Goal: Task Accomplishment & Management: Use online tool/utility

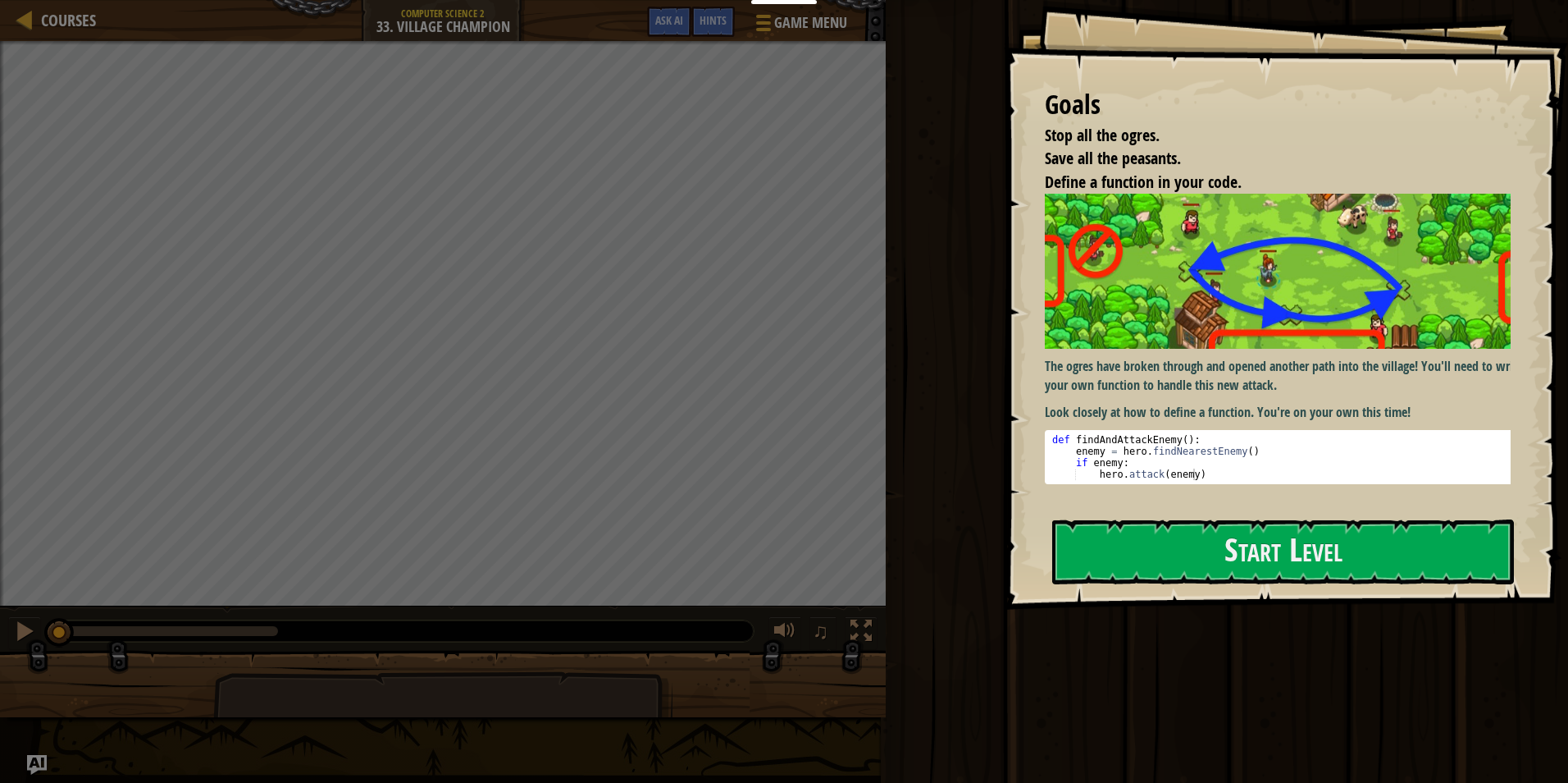
click at [1284, 345] on img at bounding box center [1284, 270] width 478 height 155
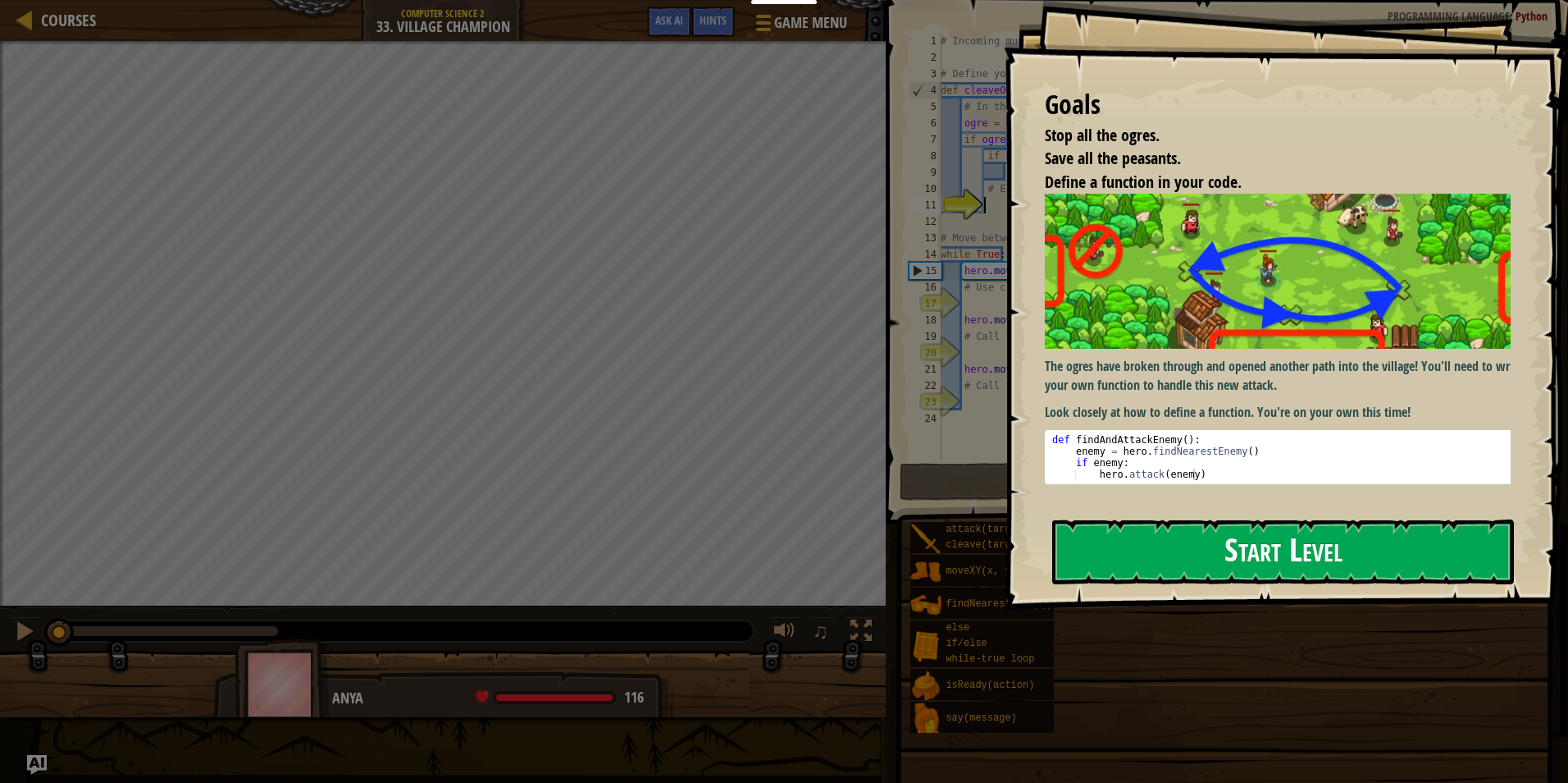
click at [1174, 543] on button "Start Level" at bounding box center [1283, 552] width 462 height 65
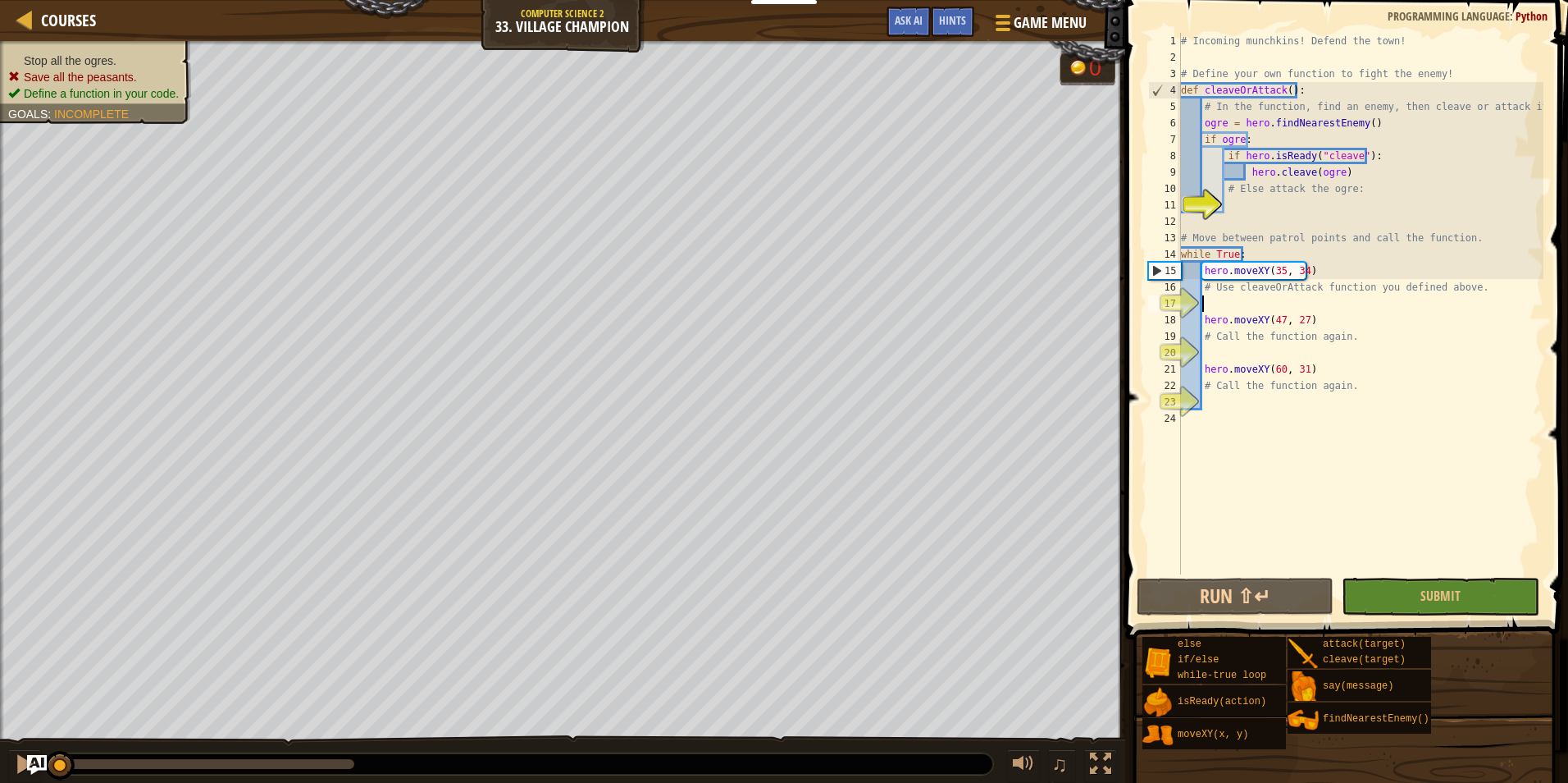
click at [1276, 302] on div "# Incoming munchkins! Defend the town! # Define your own function to fight the …" at bounding box center [1360, 320] width 366 height 574
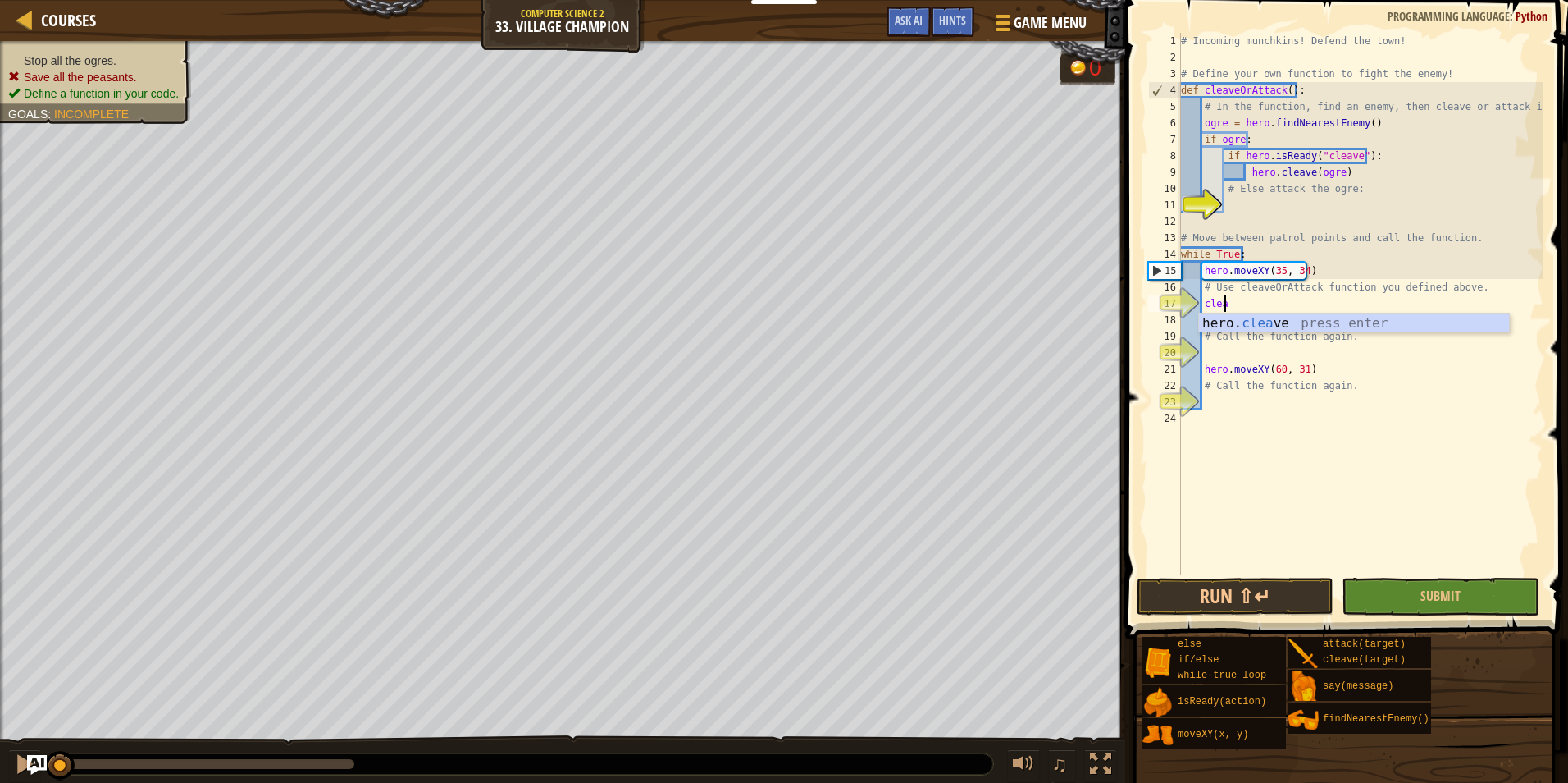
scroll to position [7, 3]
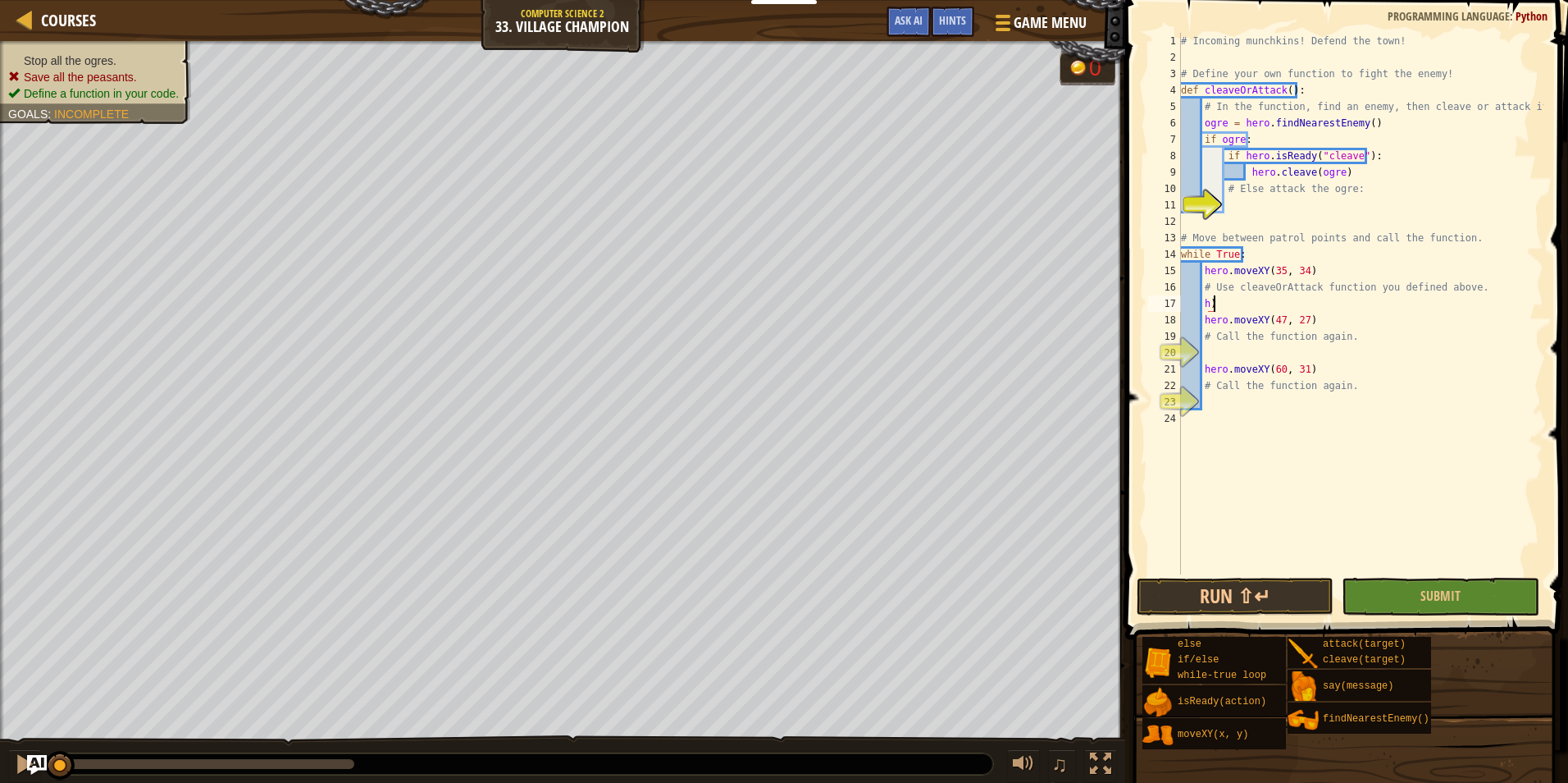
type textarea "h"
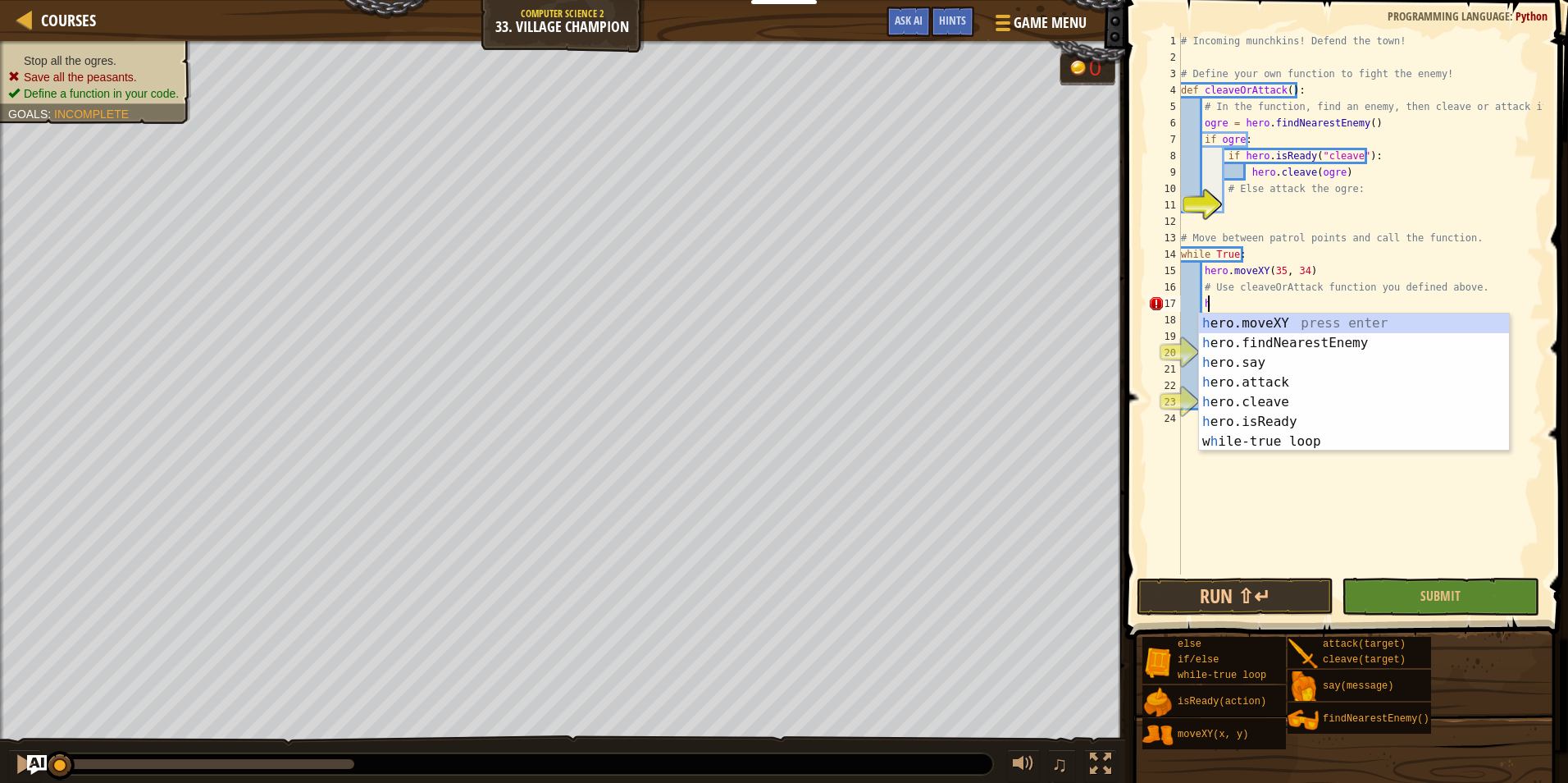
scroll to position [7, 1]
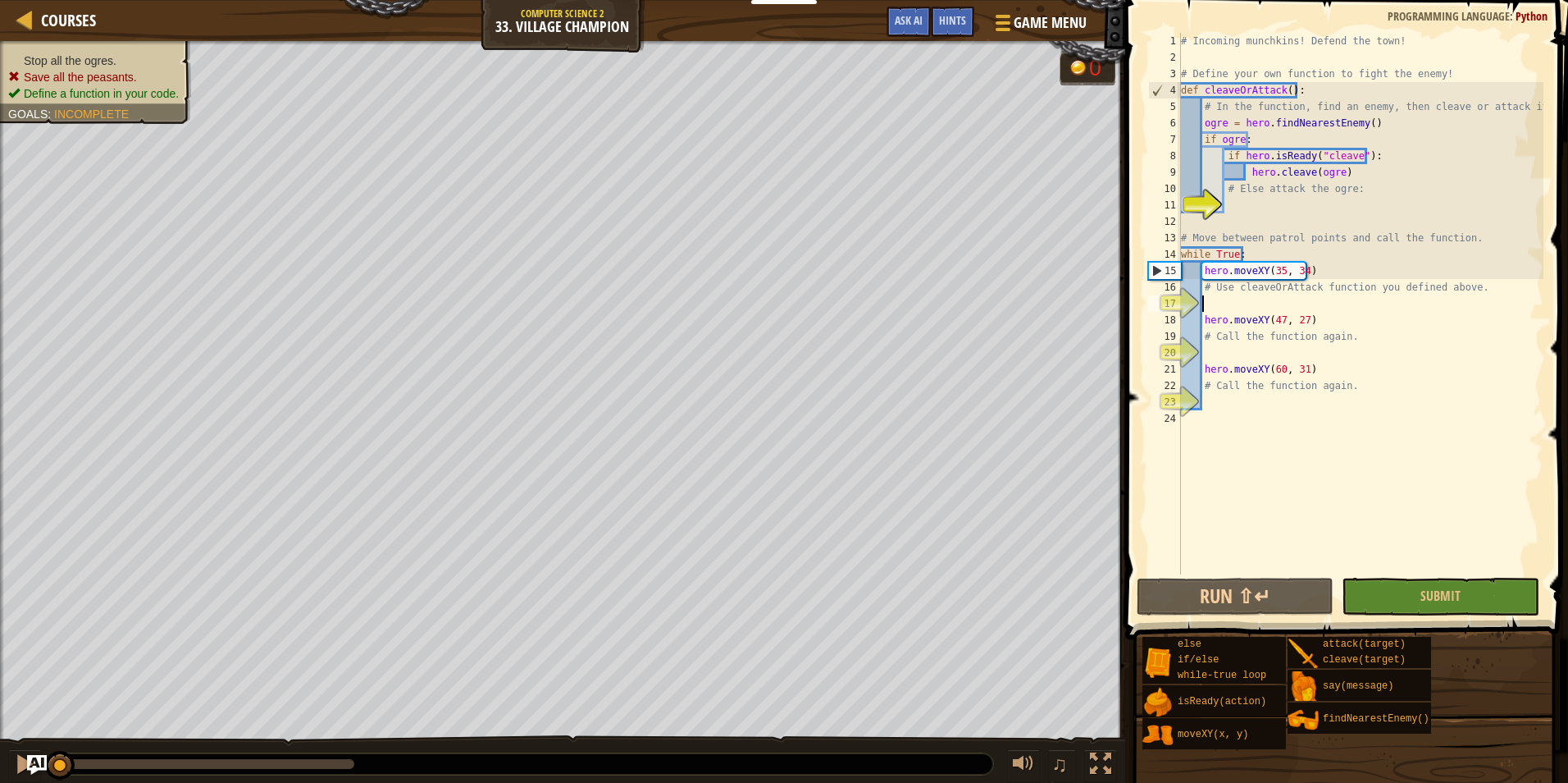
click at [1248, 84] on div "# Incoming munchkins! Defend the town! # Define your own function to fight the …" at bounding box center [1360, 320] width 366 height 574
click at [1236, 313] on div "# Incoming munchkins! Defend the town! # Define your own function to fight the …" at bounding box center [1360, 320] width 366 height 574
type textarea "hero.moveXY(47, 27)"
click at [1217, 297] on div "# Incoming munchkins! Defend the town! # Define your own function to fight the …" at bounding box center [1360, 320] width 366 height 574
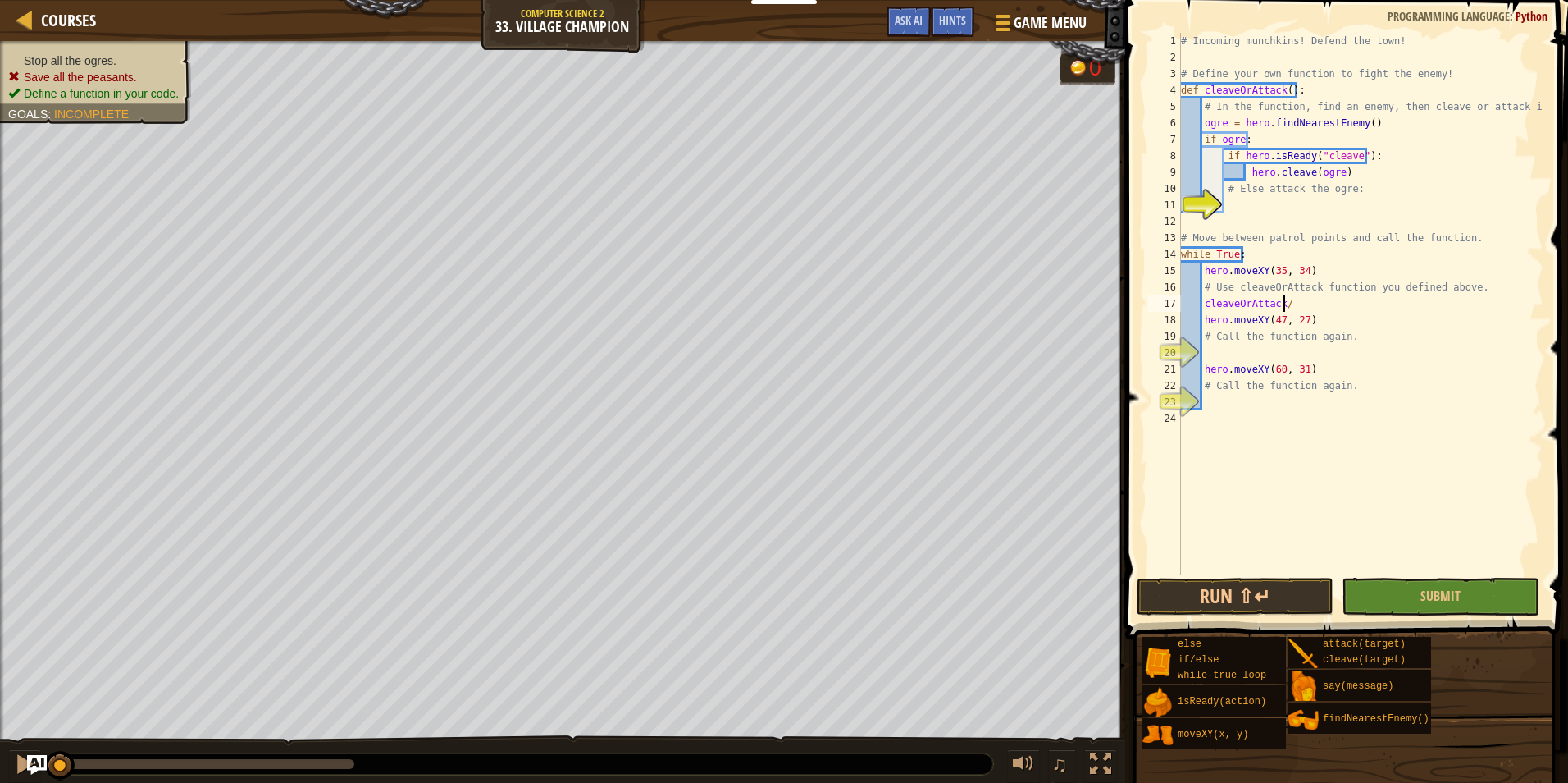
scroll to position [7, 7]
type textarea "cleaveOrAttack()"
drag, startPoint x: 1301, startPoint y: 307, endPoint x: 1201, endPoint y: 306, distance: 100.0
click at [1201, 306] on div "# Incoming munchkins! Defend the town! # Define your own function to fight the …" at bounding box center [1360, 320] width 366 height 574
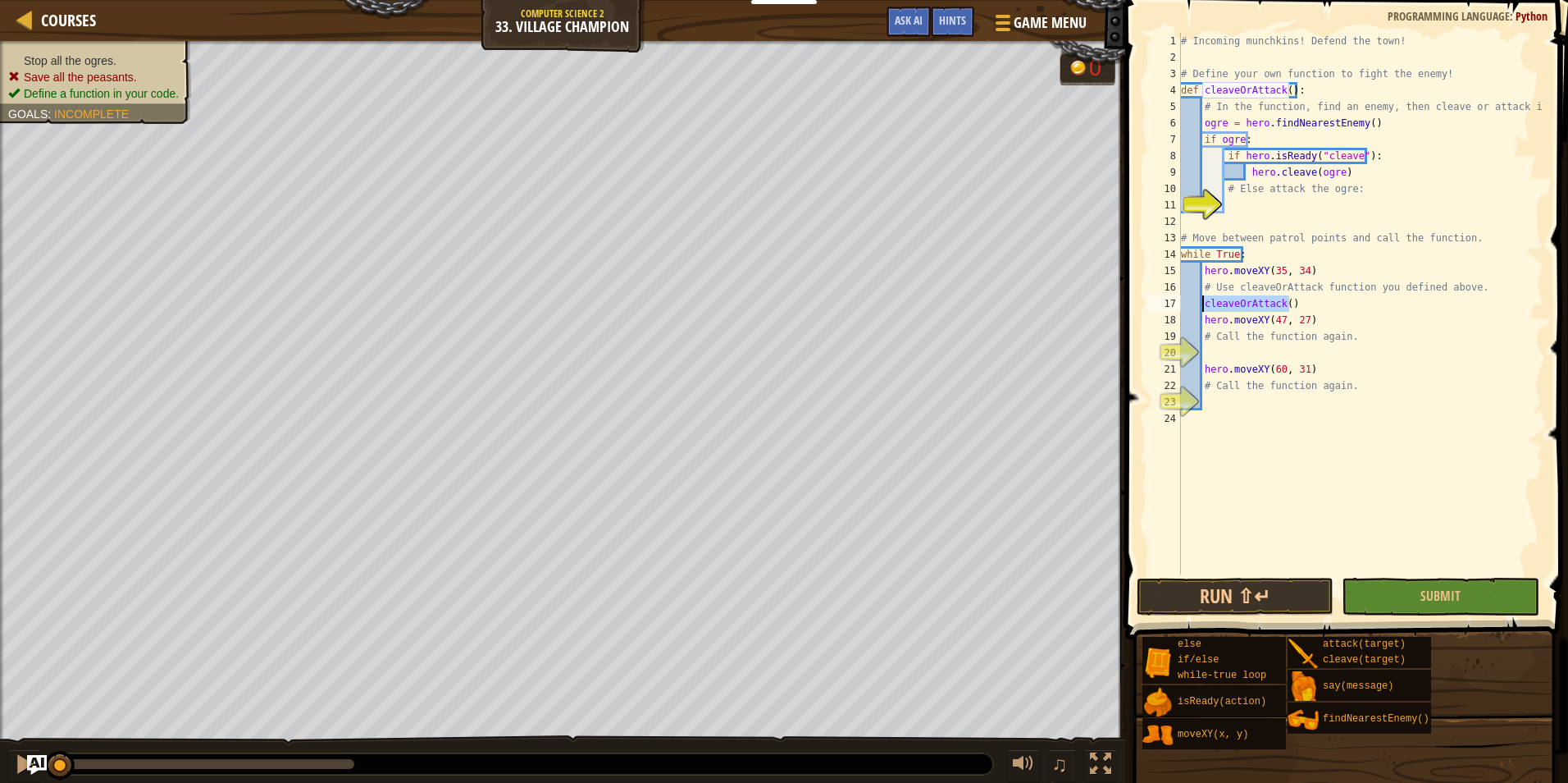
click at [1222, 349] on div "# Incoming munchkins! Defend the town! # Define your own function to fight the …" at bounding box center [1360, 320] width 366 height 574
type textarea "cleaveOrAttack()"
click at [1239, 400] on div "# Incoming munchkins! Defend the town! # Define your own function to fight the …" at bounding box center [1360, 320] width 366 height 574
type textarea "cleaveOrAttack()"
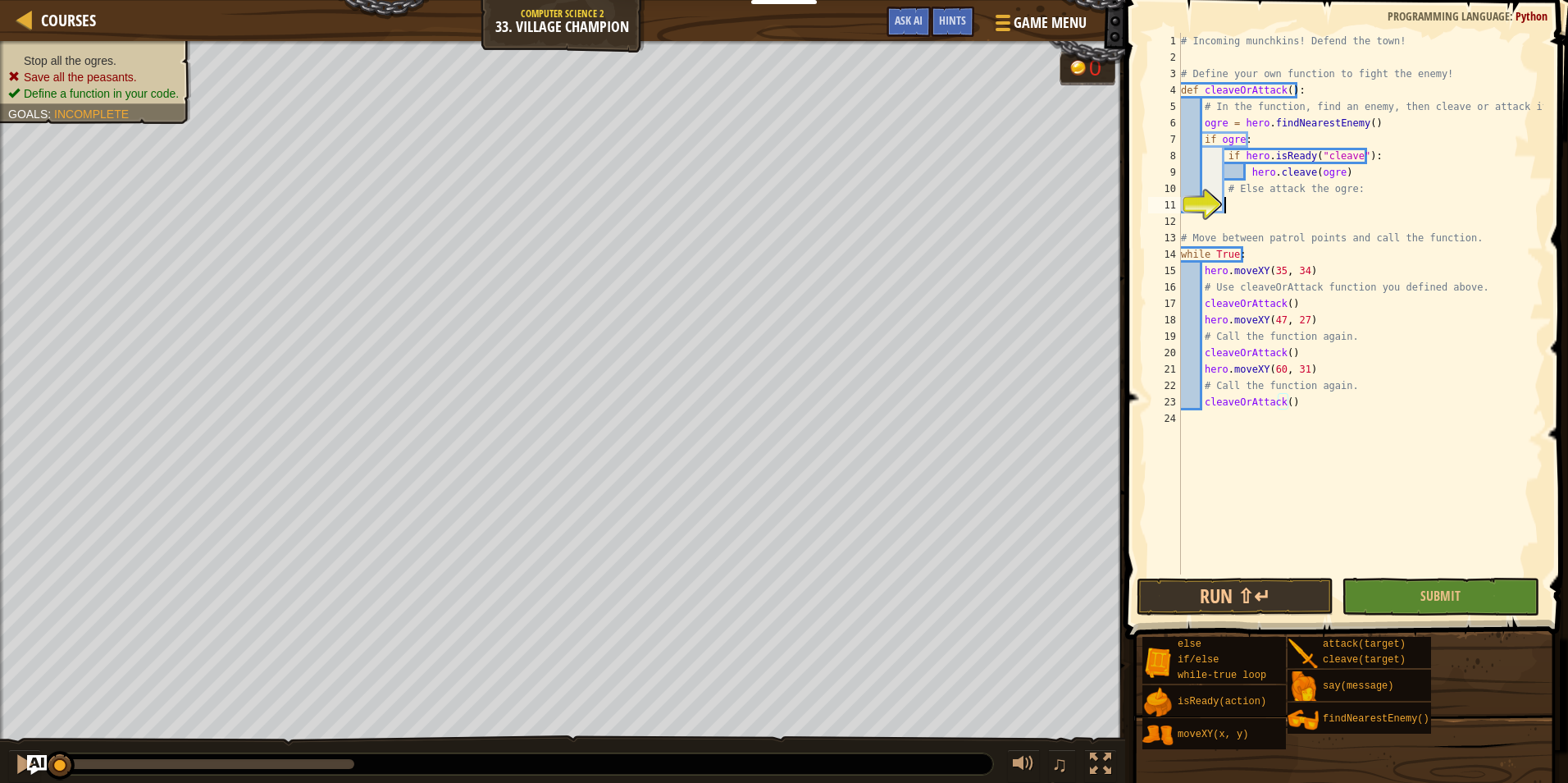
click at [1262, 211] on div "# Incoming munchkins! Defend the town! # Define your own function to fight the …" at bounding box center [1360, 320] width 366 height 574
type textarea "else:"
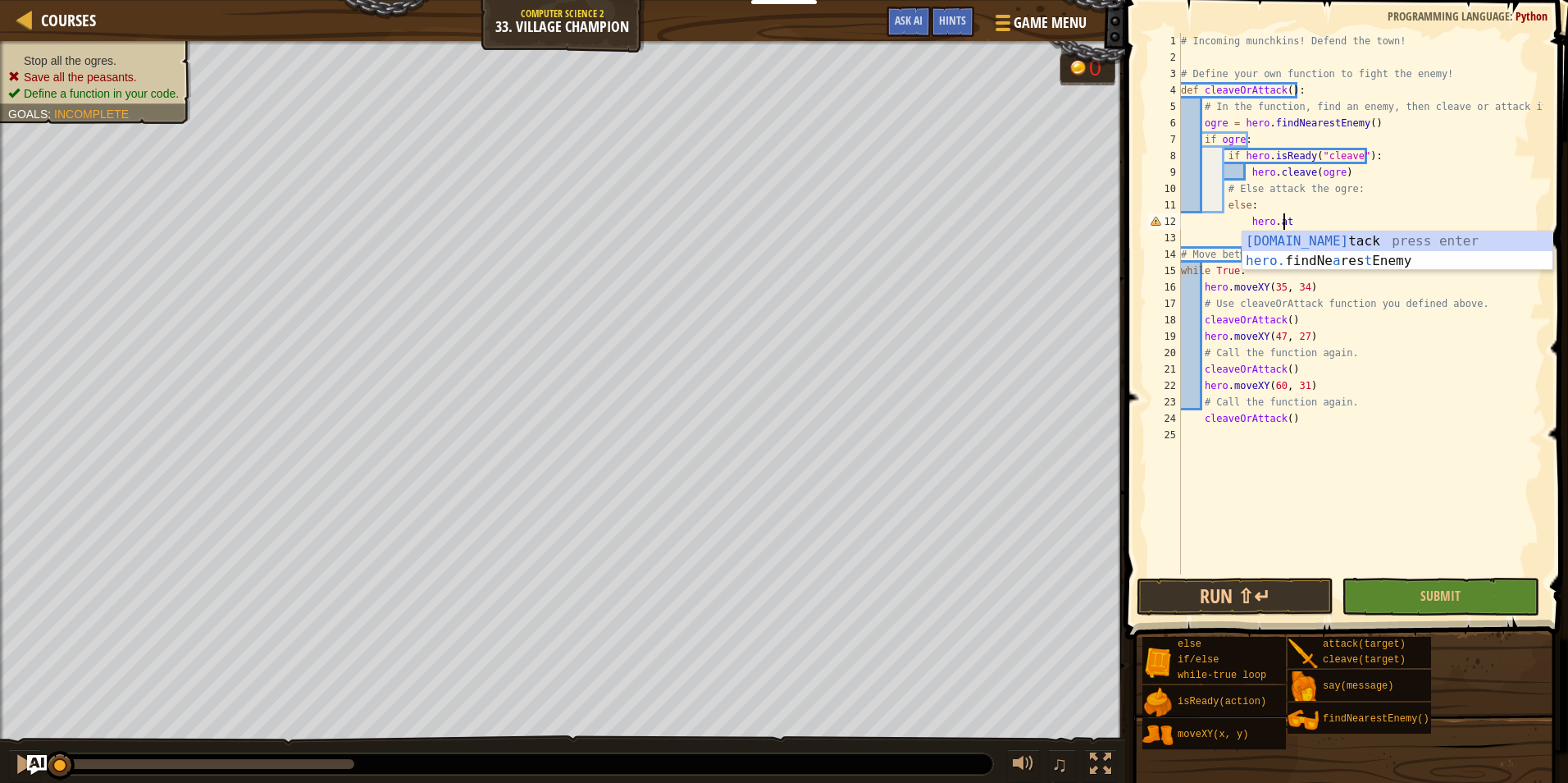
scroll to position [7, 7]
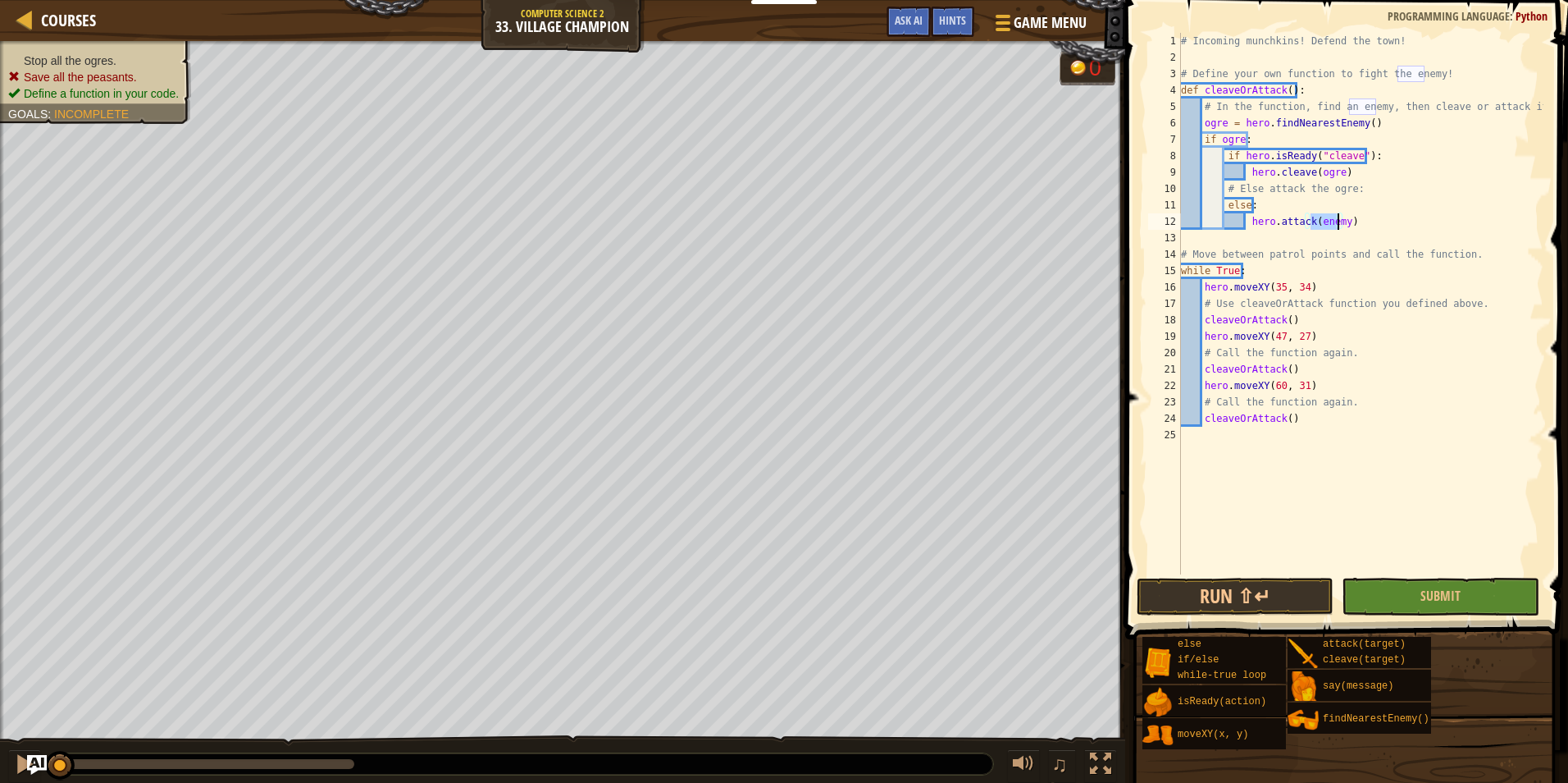
click at [1232, 138] on div "# Incoming munchkins! Defend the town! # Define your own function to fight the …" at bounding box center [1360, 320] width 366 height 574
click at [1323, 226] on div "# Incoming munchkins! Defend the town! # Define your own function to fight the …" at bounding box center [1360, 320] width 366 height 574
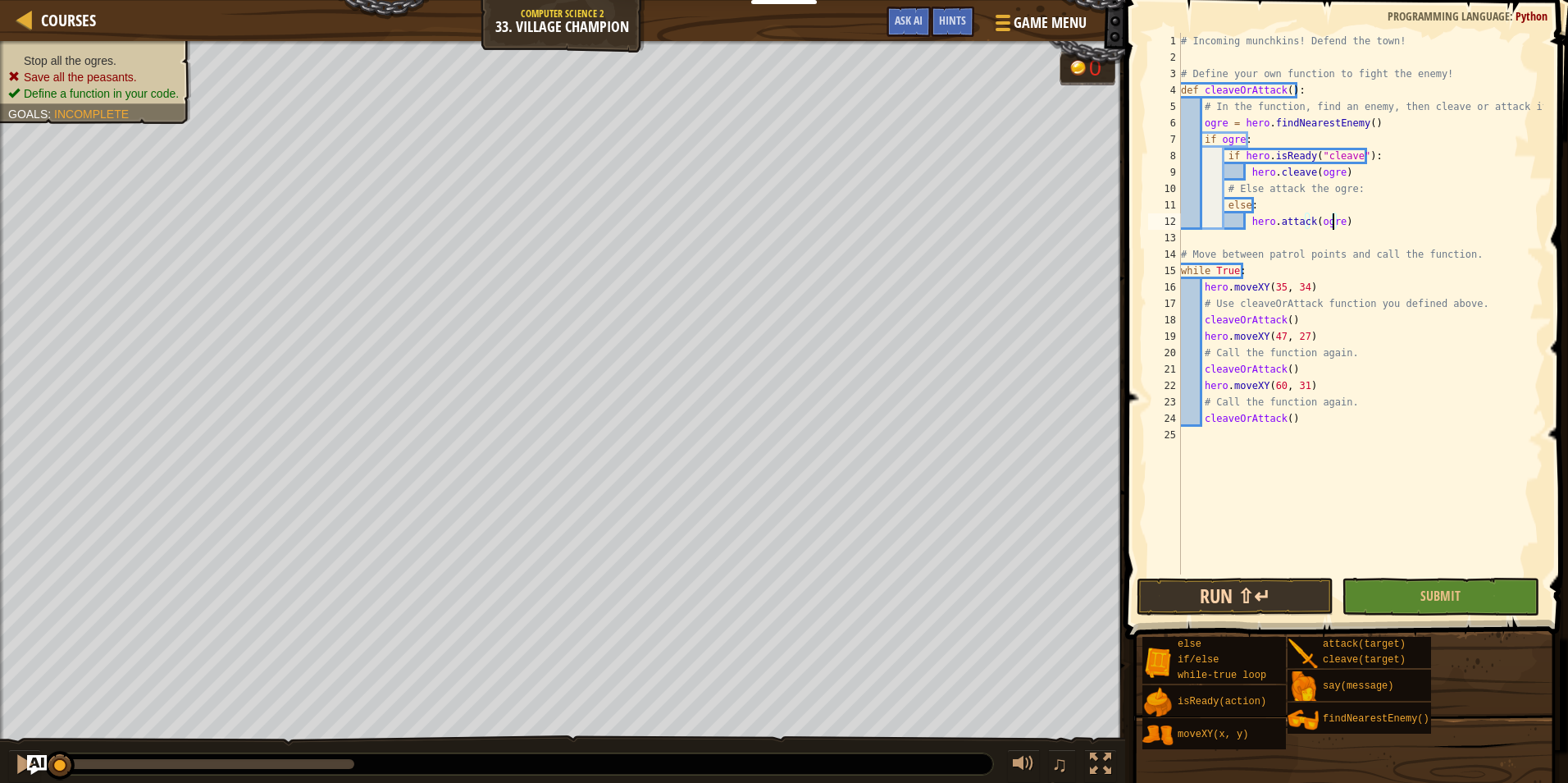
type textarea "hero.attack(ogre)"
click at [1245, 590] on button "Run ⇧↵" at bounding box center [1234, 596] width 197 height 38
